Goal: Task Accomplishment & Management: Complete application form

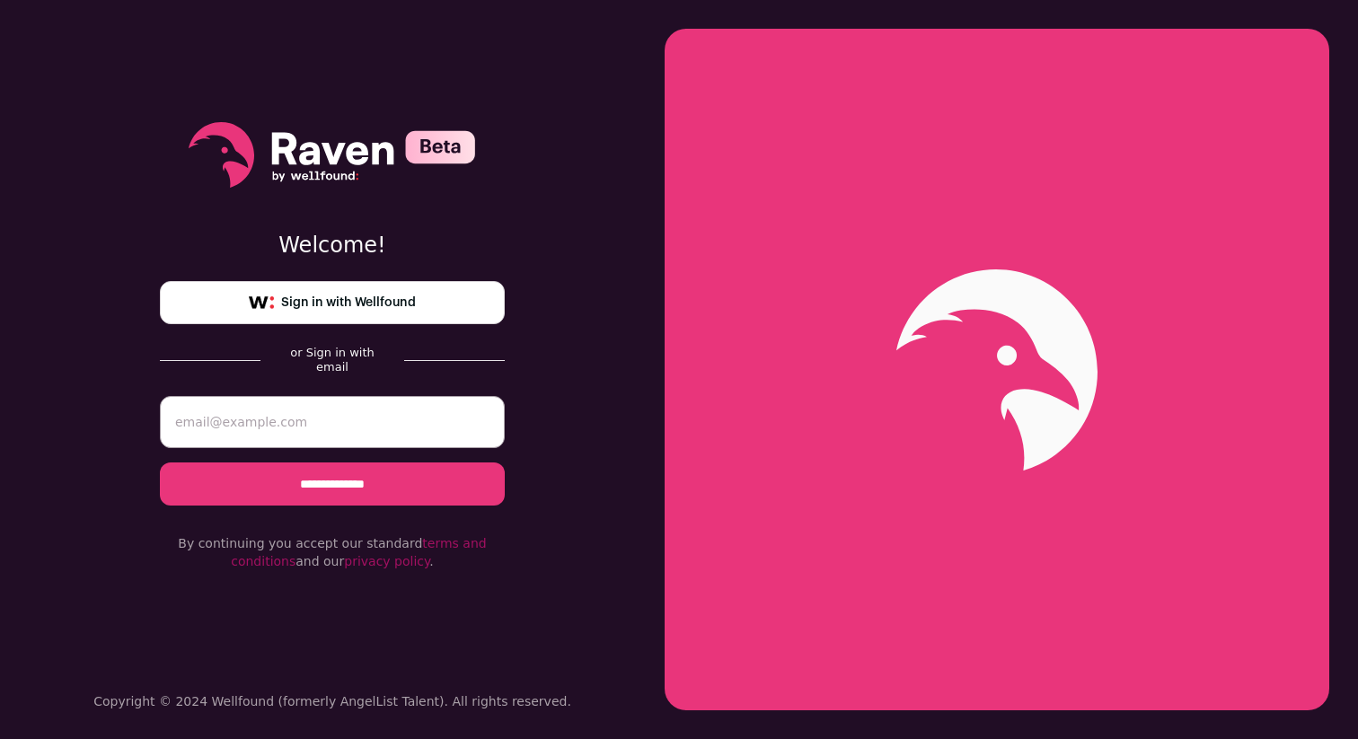
click at [384, 322] on link "Sign in with Wellfound" at bounding box center [332, 302] width 345 height 43
click at [415, 303] on span "Sign in with Wellfound" at bounding box center [348, 303] width 135 height 19
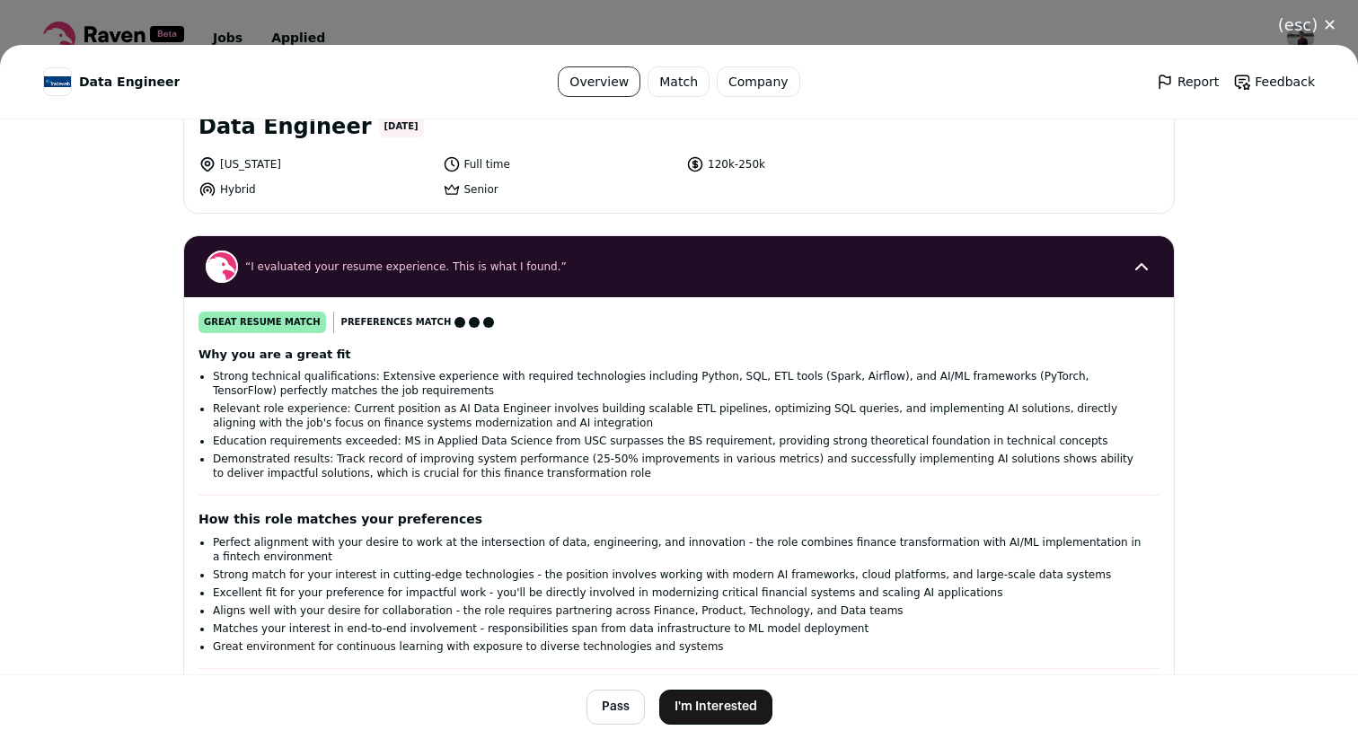
scroll to position [318, 0]
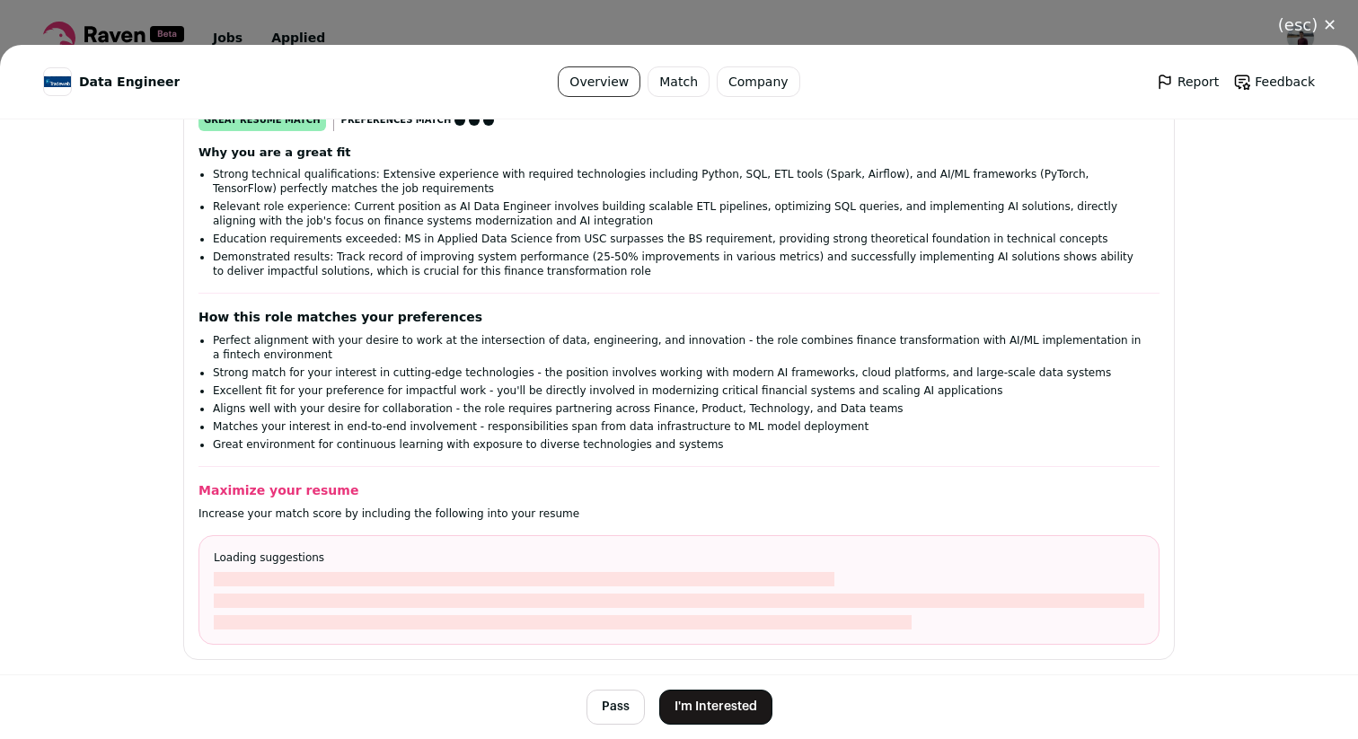
click at [685, 695] on button "I'm Interested" at bounding box center [715, 707] width 113 height 35
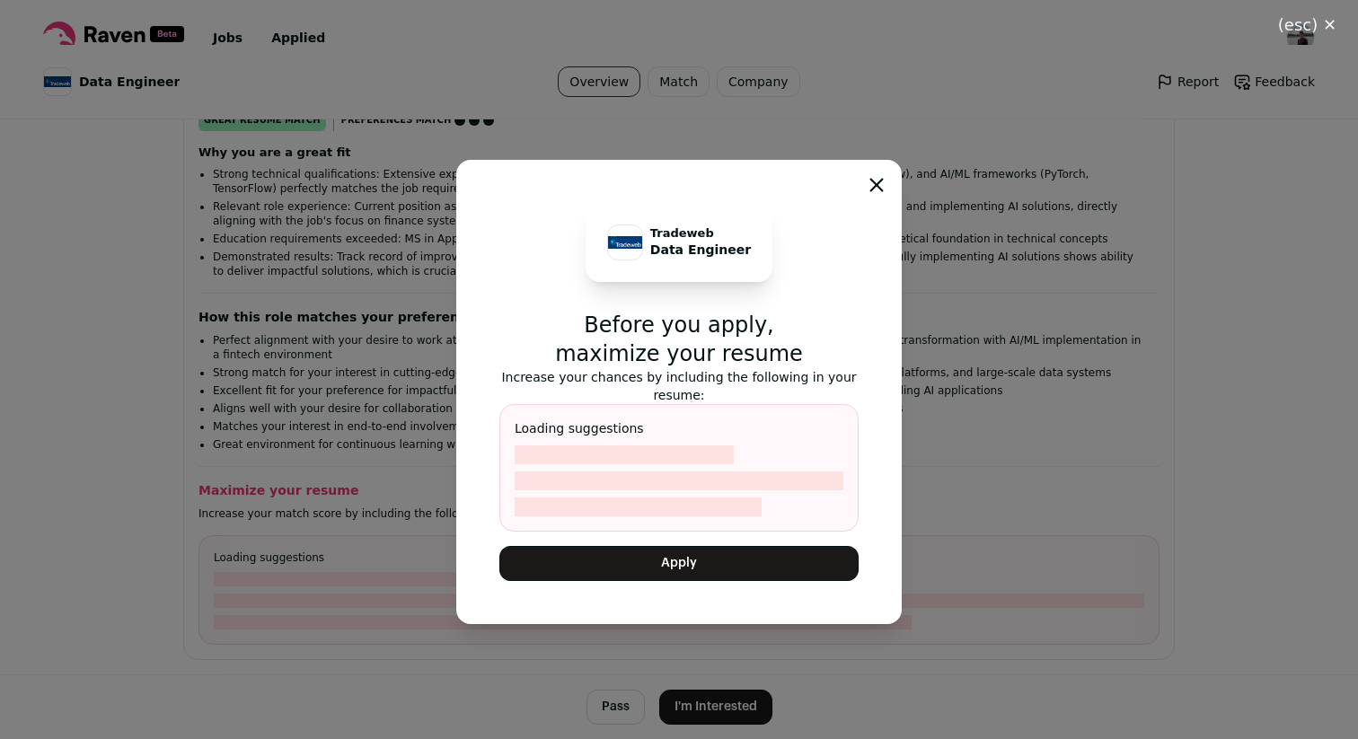
click at [706, 566] on button "Apply" at bounding box center [678, 563] width 359 height 35
